Goal: Information Seeking & Learning: Learn about a topic

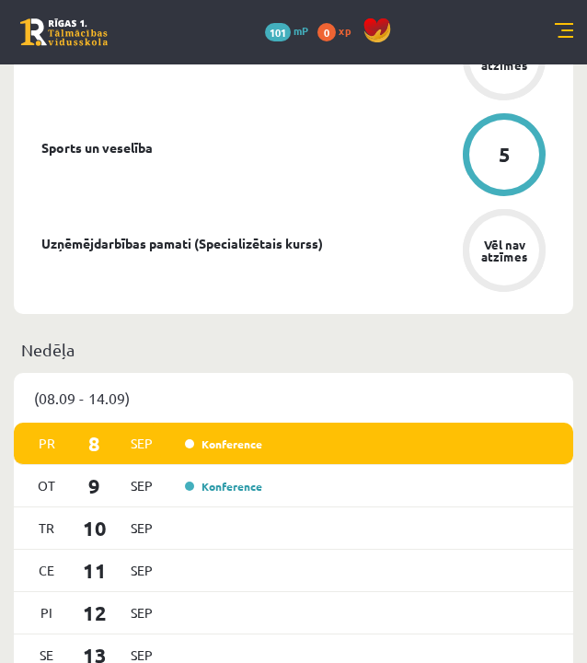
scroll to position [1513, 0]
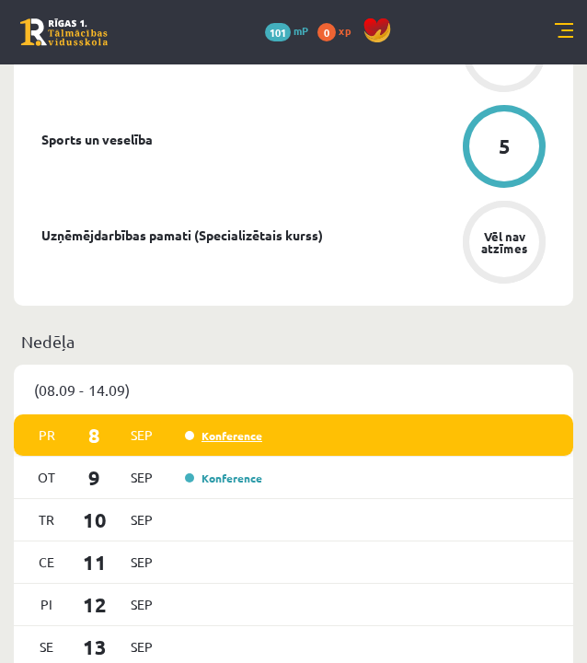
click at [231, 440] on link "Konference" at bounding box center [223, 435] width 77 height 15
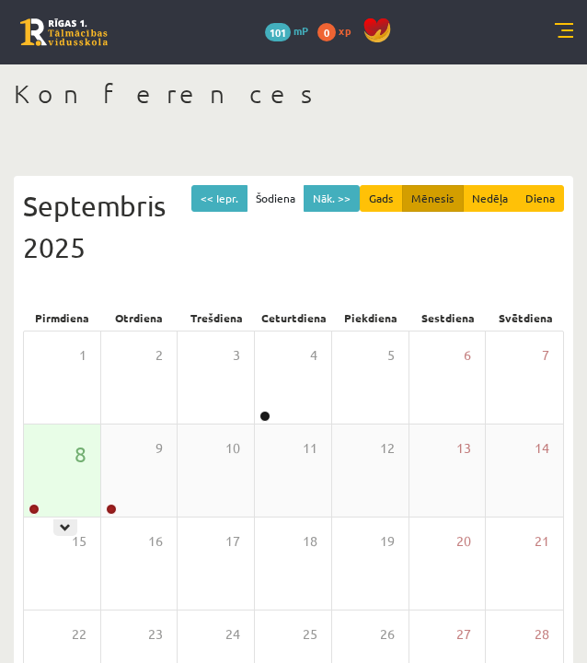
click at [74, 471] on div "8" at bounding box center [62, 470] width 76 height 92
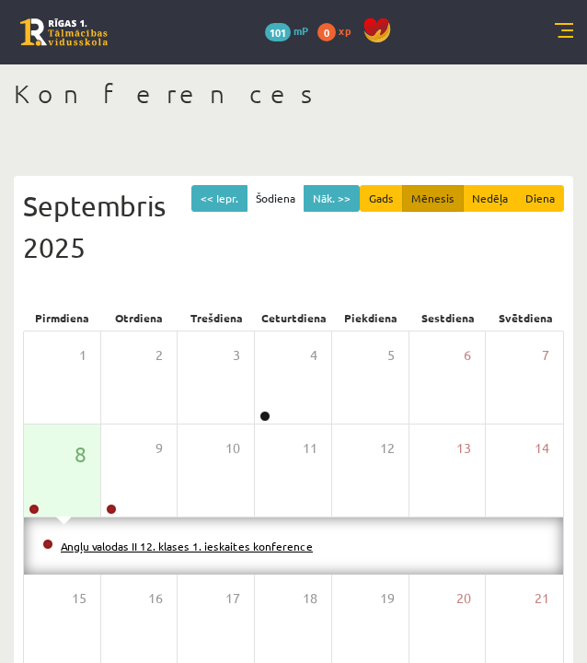
click at [152, 542] on link "Angļu valodas II 12. klases 1. ieskaites konference" at bounding box center [187, 545] width 252 height 15
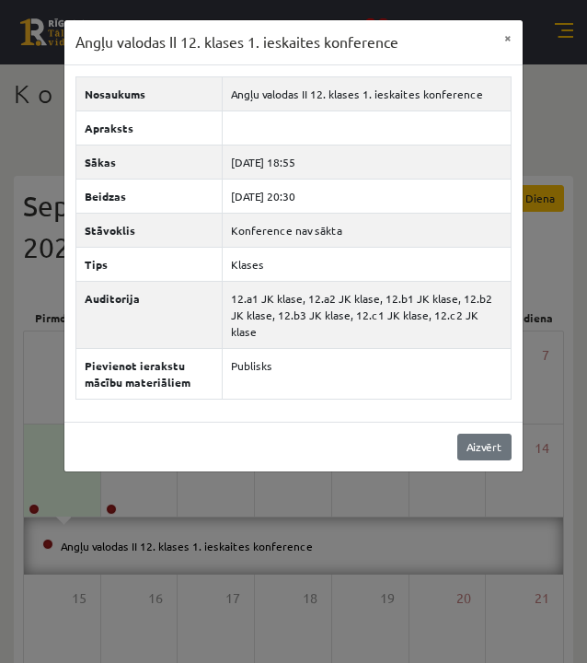
click at [490, 433] on link "Aizvērt" at bounding box center [484, 446] width 54 height 27
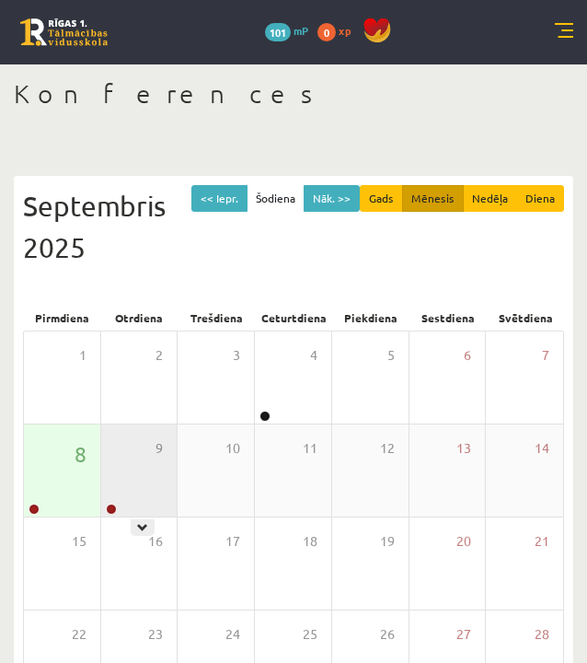
click at [132, 480] on div "9" at bounding box center [139, 470] width 76 height 92
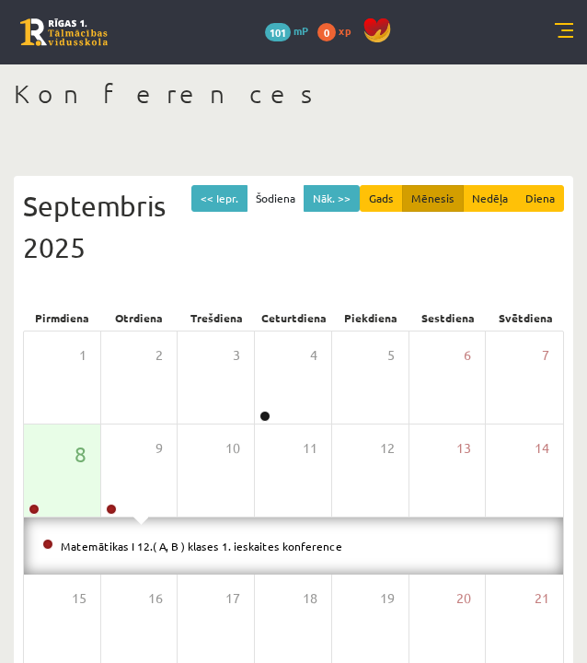
click at [363, 261] on div "Septembris 2025" at bounding box center [293, 226] width 541 height 83
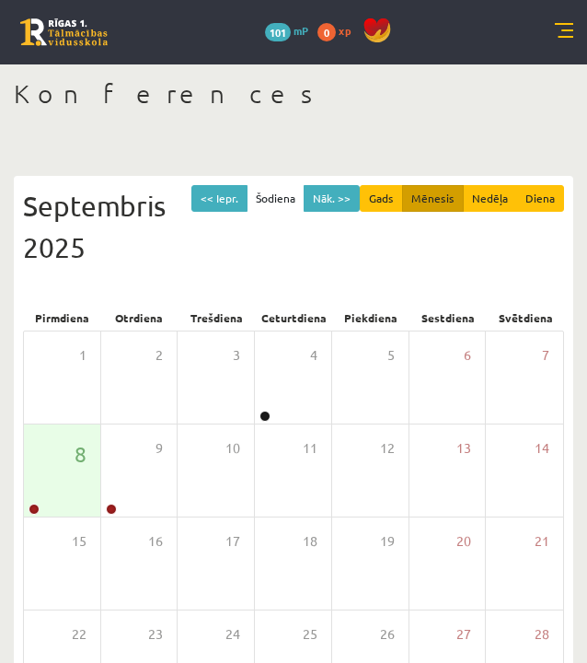
click at [574, 20] on div "0 Dāvanas 101 mP 0 xp" at bounding box center [293, 32] width 587 height 64
click at [572, 35] on link at bounding box center [564, 32] width 18 height 18
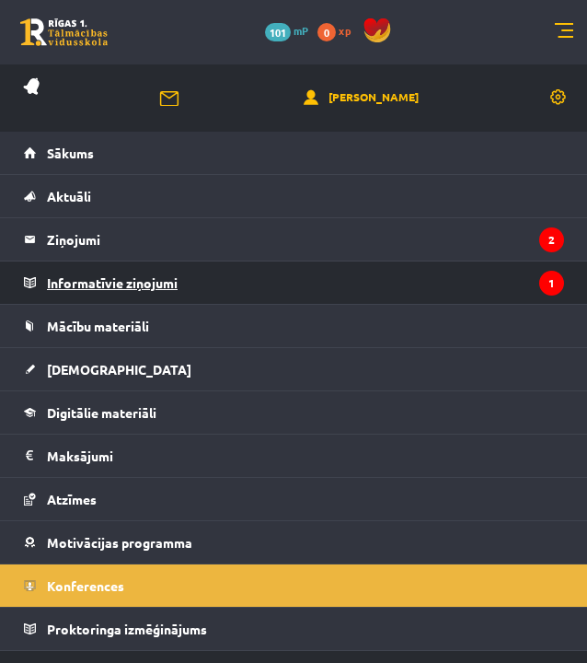
click at [512, 292] on legend "Informatīvie ziņojumi 1" at bounding box center [305, 282] width 517 height 42
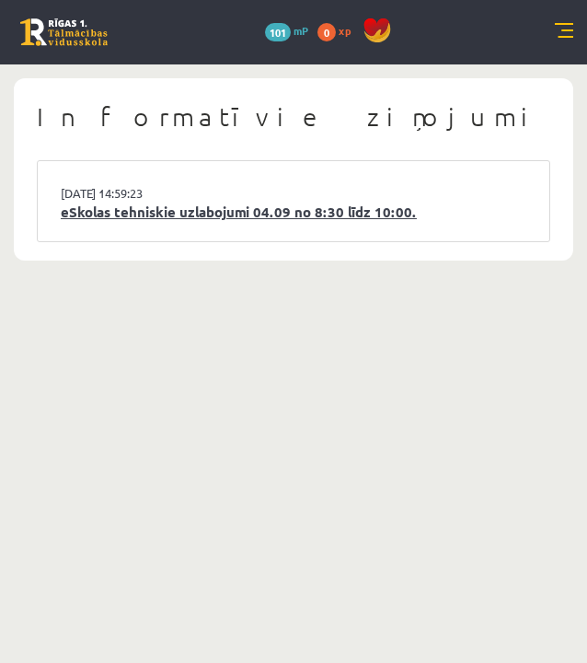
click at [404, 202] on link "eSkolas tehniskie uzlabojumi 04.09 no 8:30 līdz 10:00." at bounding box center [294, 212] width 466 height 21
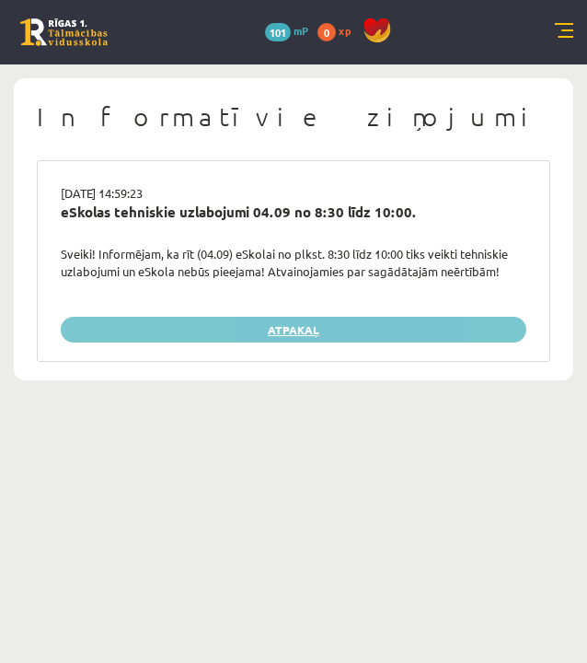
click at [423, 317] on link "Atpakaļ" at bounding box center [294, 330] width 466 height 26
